Goal: Find specific page/section: Find specific page/section

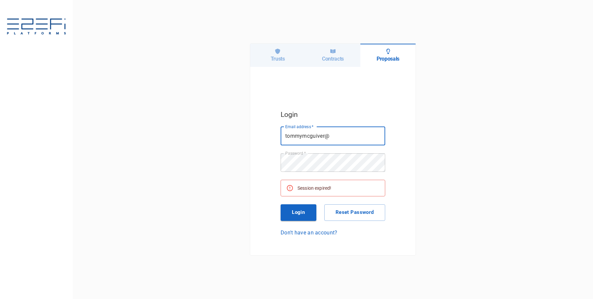
type input "tommymcguiver"
type input "[PERSON_NAME][EMAIL_ADDRESS][DOMAIN_NAME]"
click at [288, 206] on button "Login" at bounding box center [299, 212] width 36 height 17
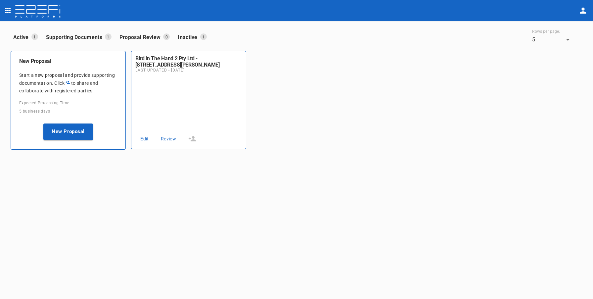
click at [7, 9] on icon "open drawer" at bounding box center [8, 11] width 8 height 8
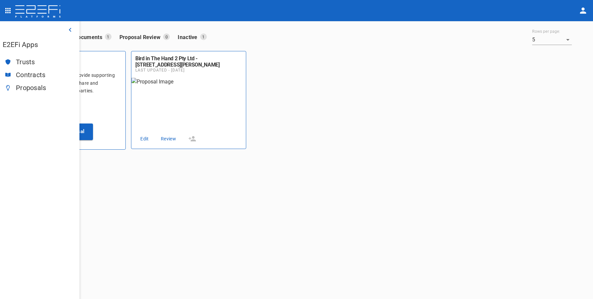
click at [28, 63] on span "Trusts" at bounding box center [45, 62] width 58 height 8
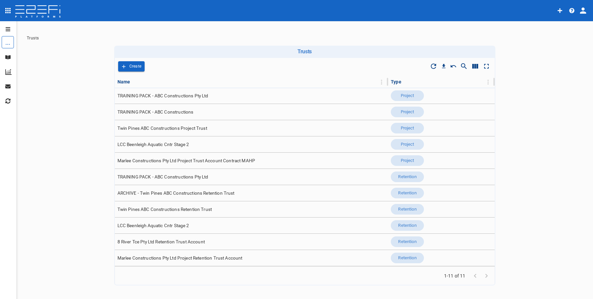
click at [583, 11] on icon "profile" at bounding box center [583, 11] width 6 height 6
click at [573, 25] on div "Organisation" at bounding box center [563, 29] width 39 height 10
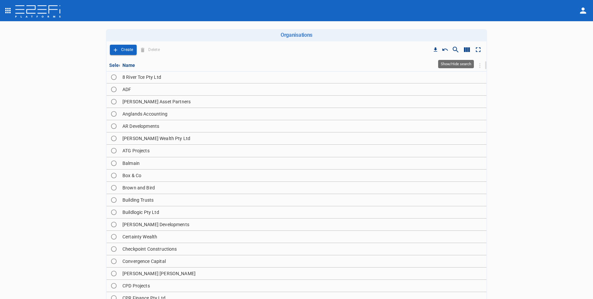
click at [456, 50] on icon "Show/Hide search" at bounding box center [456, 50] width 6 height 6
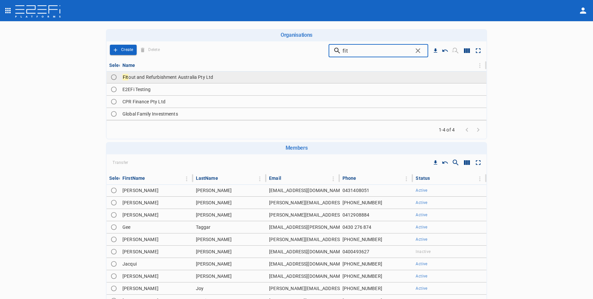
type input "fit"
click at [282, 76] on td "Fit out and Refurbishment Australia Pty Ltd" at bounding box center [303, 77] width 367 height 12
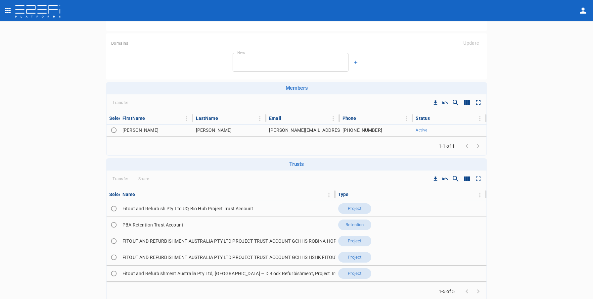
scroll to position [50, 0]
